Goal: Find specific page/section: Find specific page/section

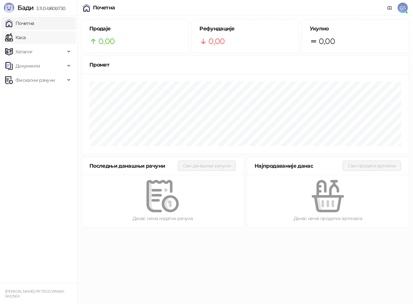
click at [20, 38] on link "Каса" at bounding box center [15, 37] width 20 height 13
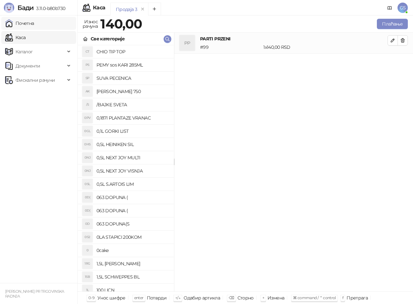
click at [34, 23] on link "Почетна" at bounding box center [19, 23] width 29 height 13
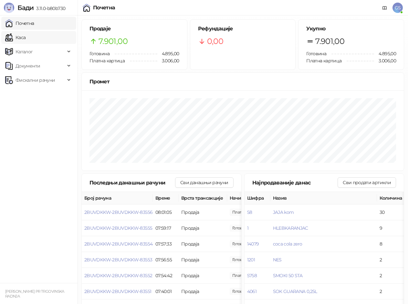
click at [25, 38] on link "Каса" at bounding box center [15, 37] width 20 height 13
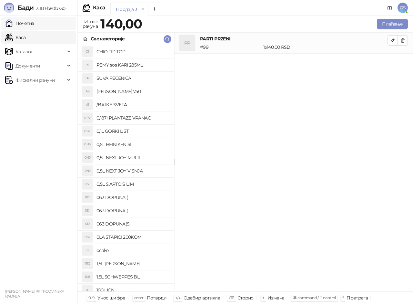
click at [34, 26] on link "Почетна" at bounding box center [19, 23] width 29 height 13
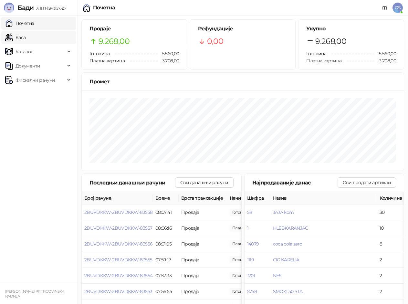
click at [24, 40] on link "Каса" at bounding box center [15, 37] width 20 height 13
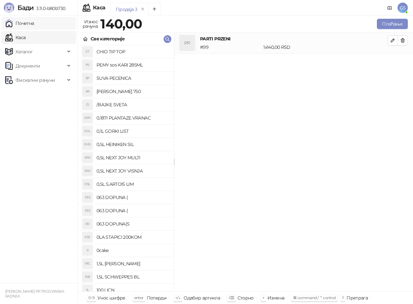
click at [23, 29] on link "Почетна" at bounding box center [19, 23] width 29 height 13
